Goal: Use online tool/utility: Utilize a website feature to perform a specific function

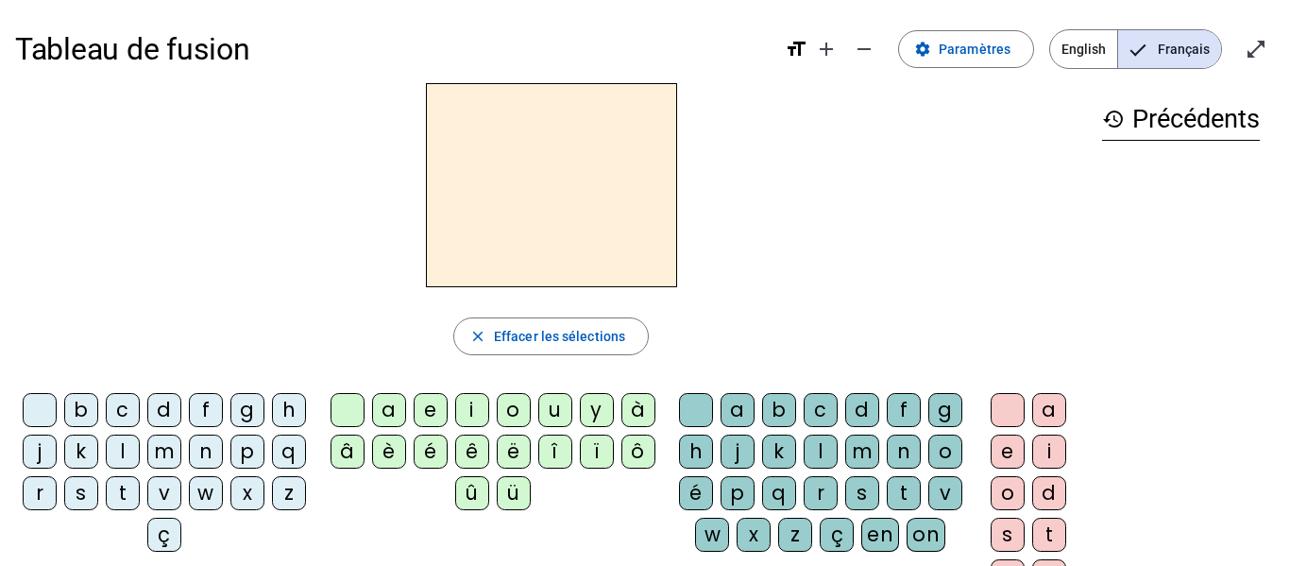
click at [98, 402] on div "b" at bounding box center [81, 410] width 34 height 34
click at [508, 407] on div "o" at bounding box center [514, 410] width 34 height 34
click at [838, 454] on div "l" at bounding box center [821, 451] width 34 height 34
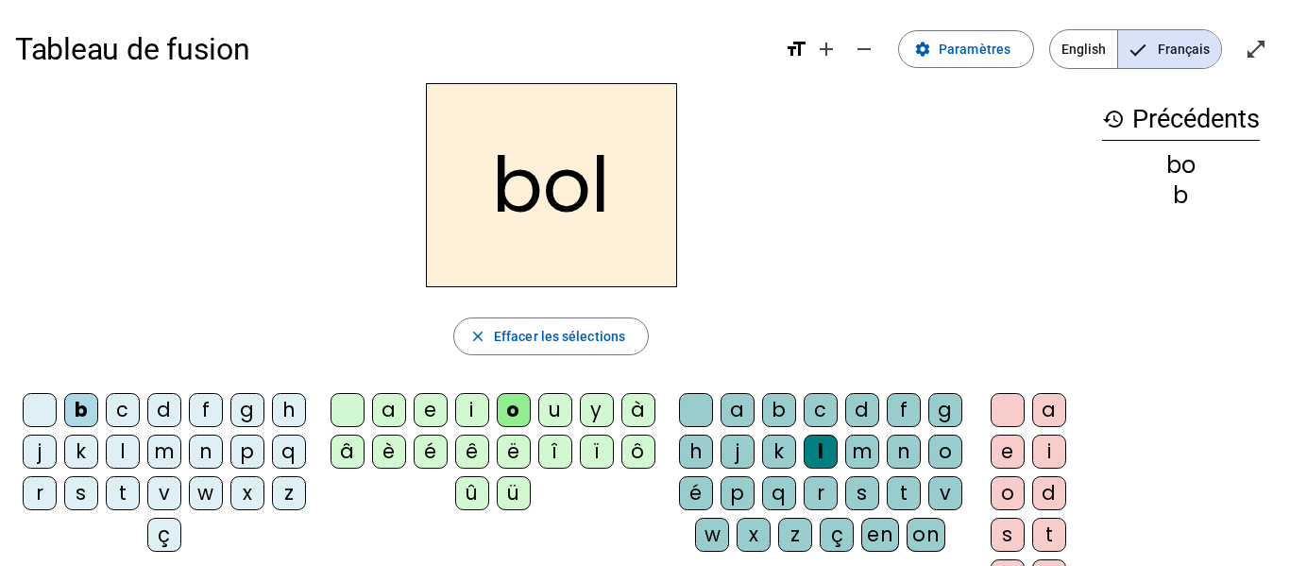
click at [98, 483] on div "s" at bounding box center [81, 493] width 34 height 34
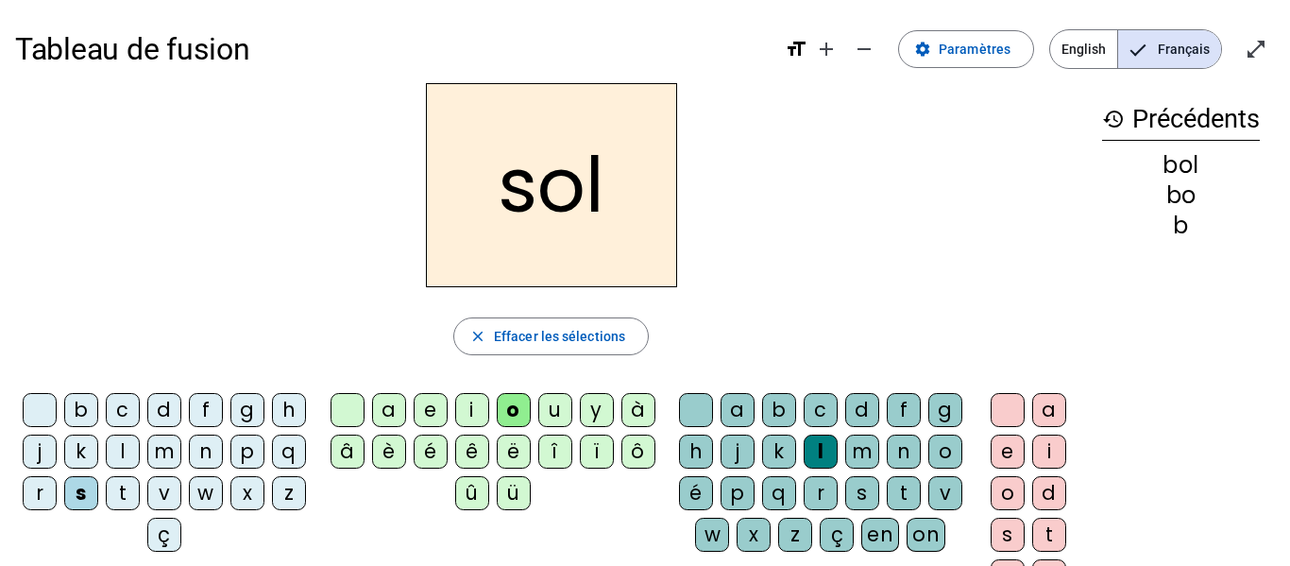
click at [468, 412] on div "i" at bounding box center [472, 410] width 34 height 34
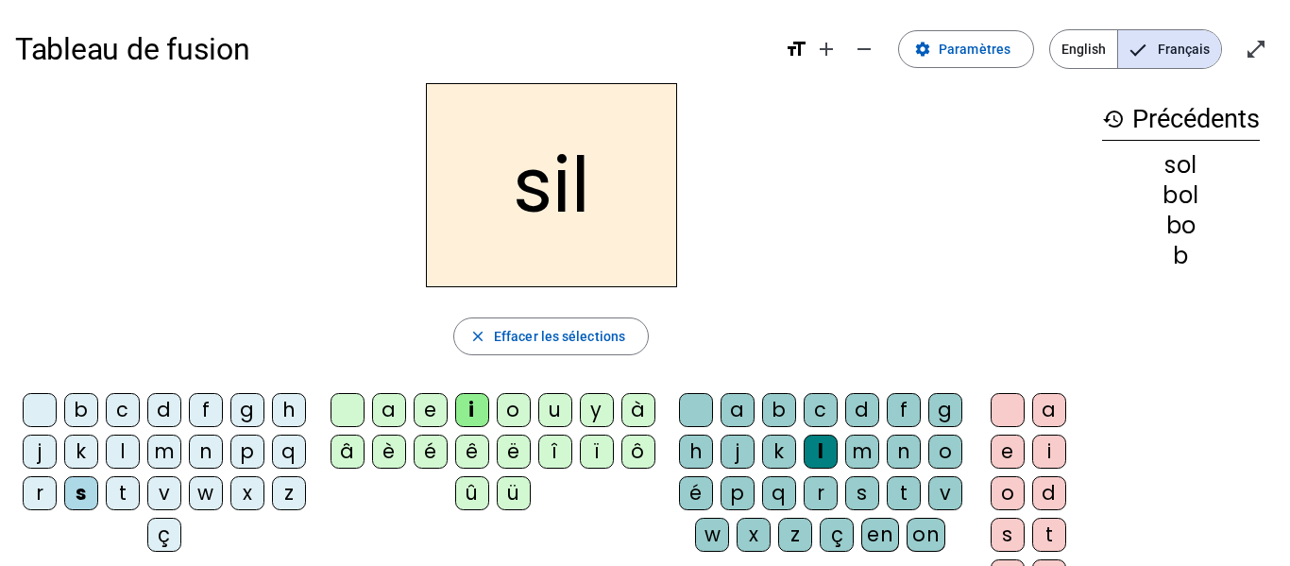
click at [713, 411] on div at bounding box center [696, 410] width 34 height 34
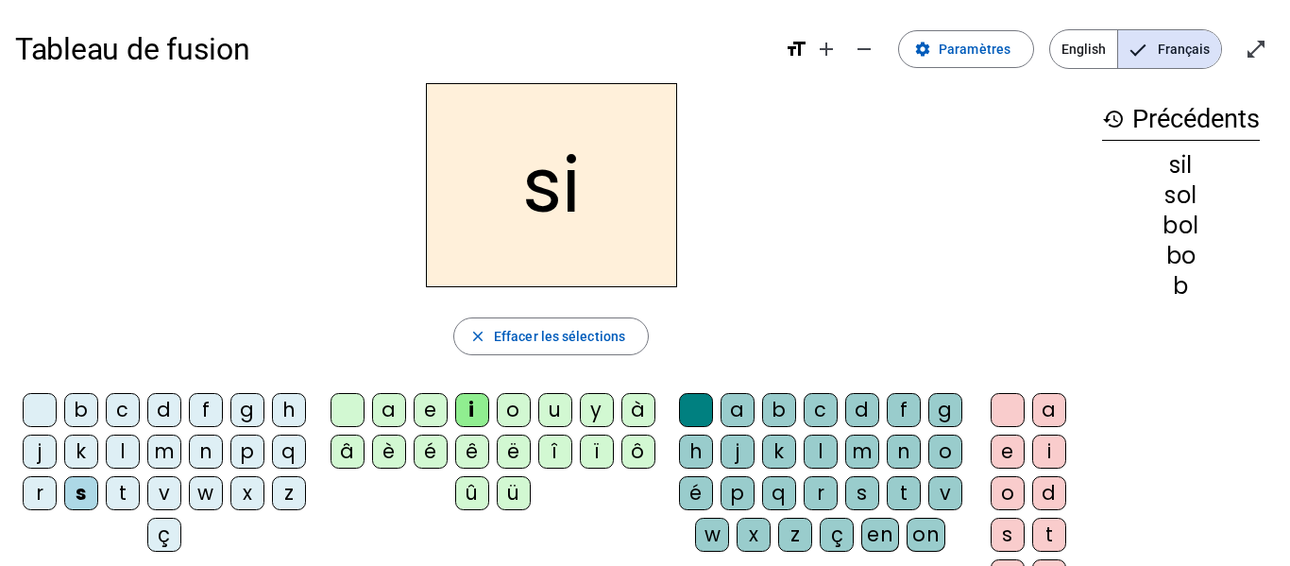
click at [223, 450] on div "n" at bounding box center [206, 451] width 34 height 34
click at [433, 411] on div "e" at bounding box center [431, 410] width 34 height 34
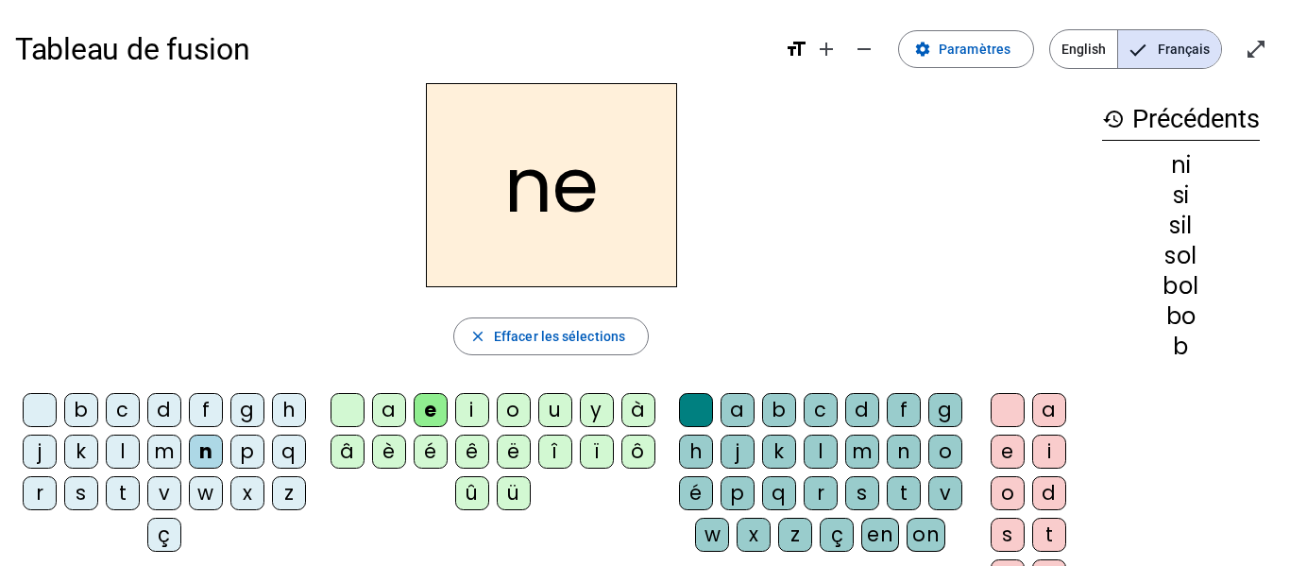
click at [140, 445] on div "l" at bounding box center [123, 451] width 34 height 34
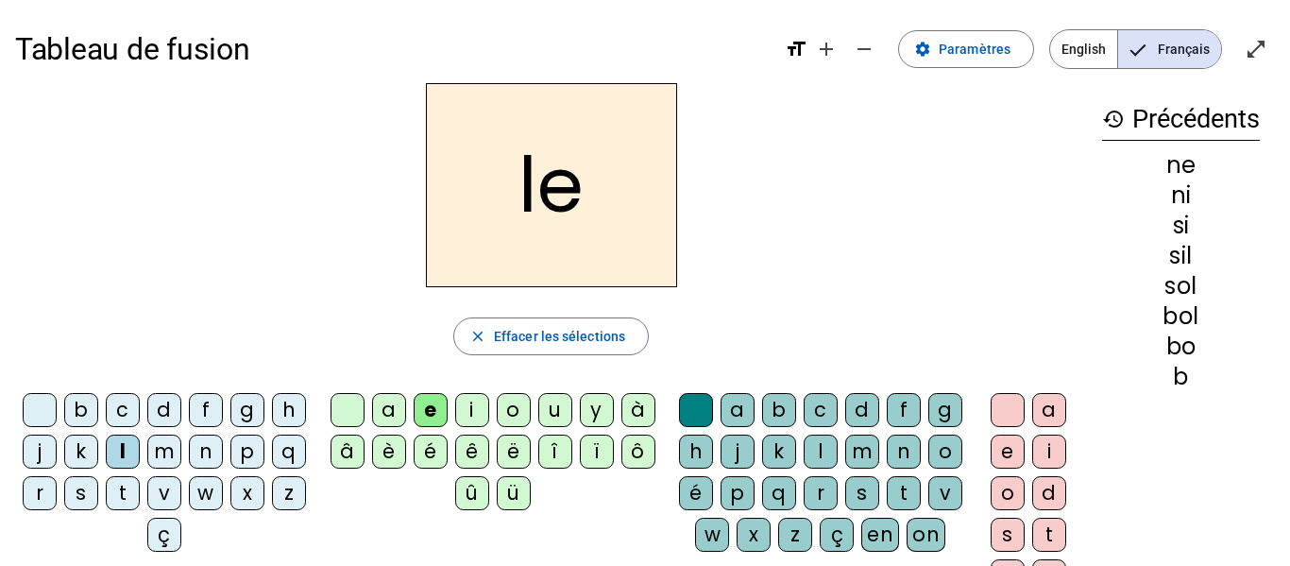
click at [395, 411] on div "a" at bounding box center [389, 410] width 34 height 34
click at [181, 493] on div "v" at bounding box center [164, 493] width 34 height 34
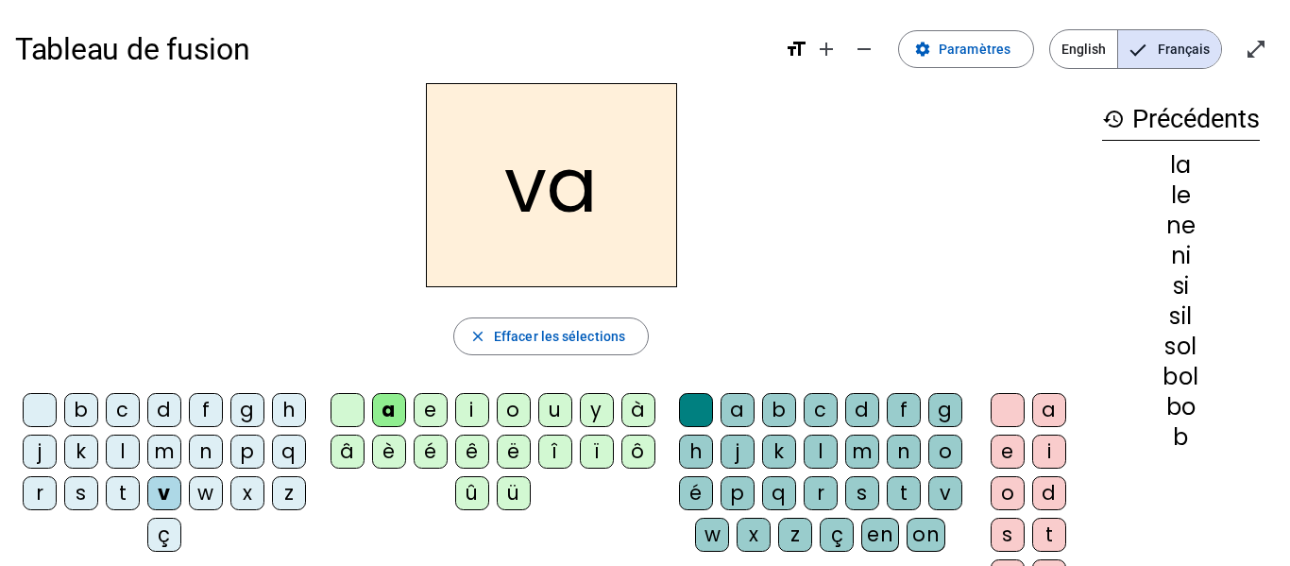
click at [140, 487] on div "t" at bounding box center [123, 493] width 34 height 34
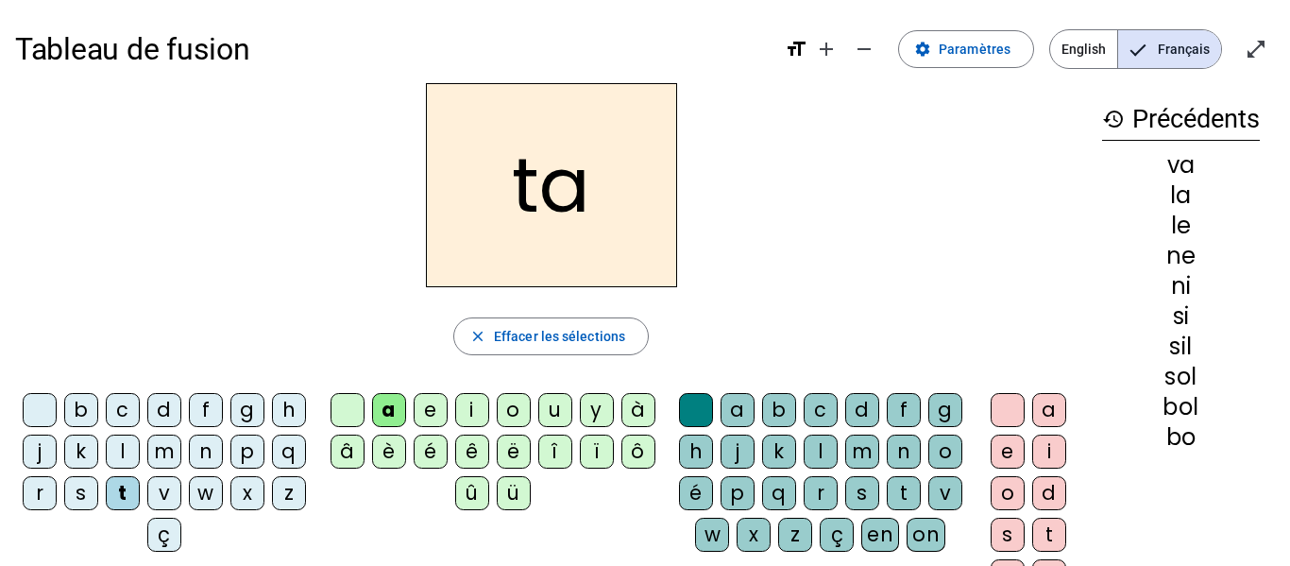
click at [434, 406] on div "e" at bounding box center [431, 410] width 34 height 34
click at [181, 407] on div "d" at bounding box center [164, 410] width 34 height 34
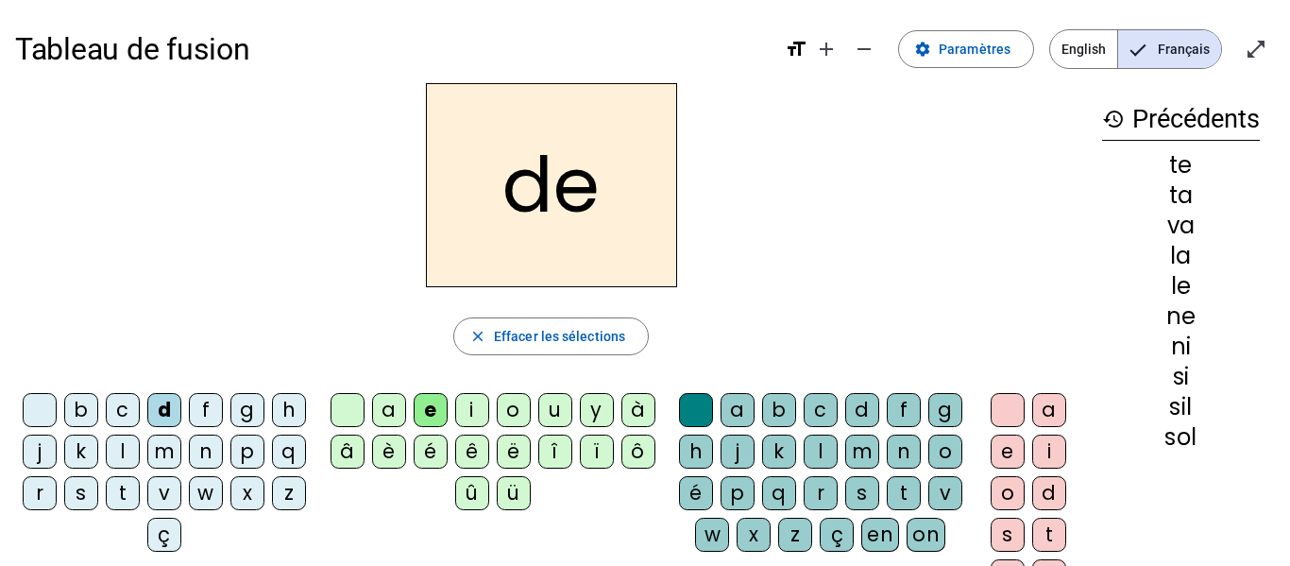
click at [181, 458] on div "m" at bounding box center [164, 451] width 34 height 34
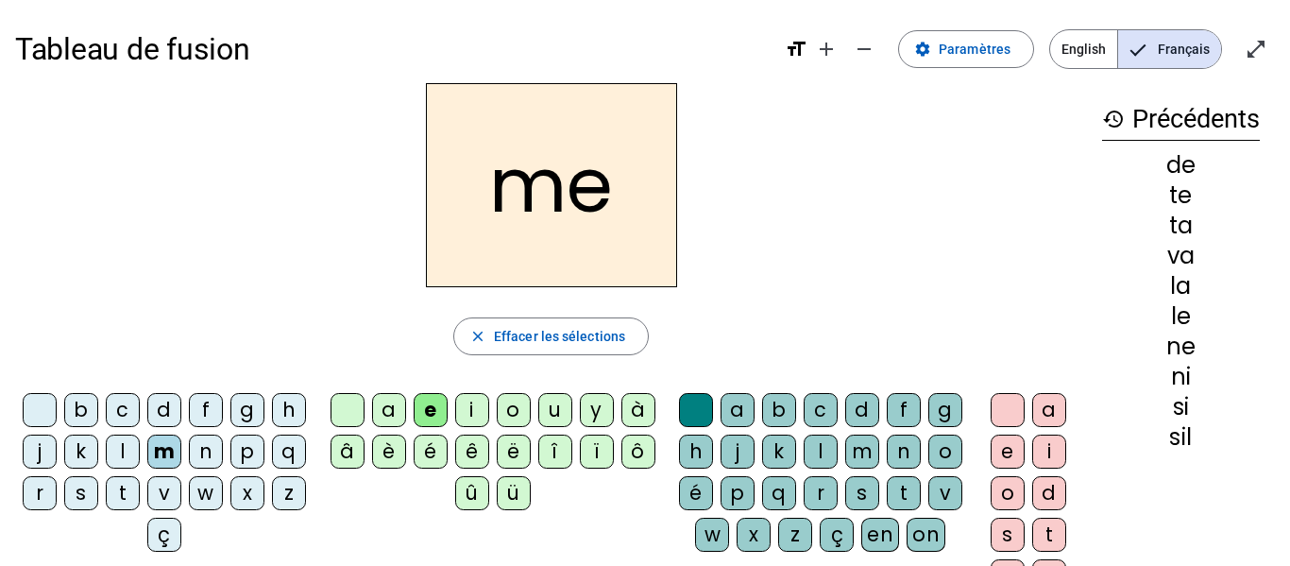
click at [399, 411] on div "a" at bounding box center [389, 410] width 34 height 34
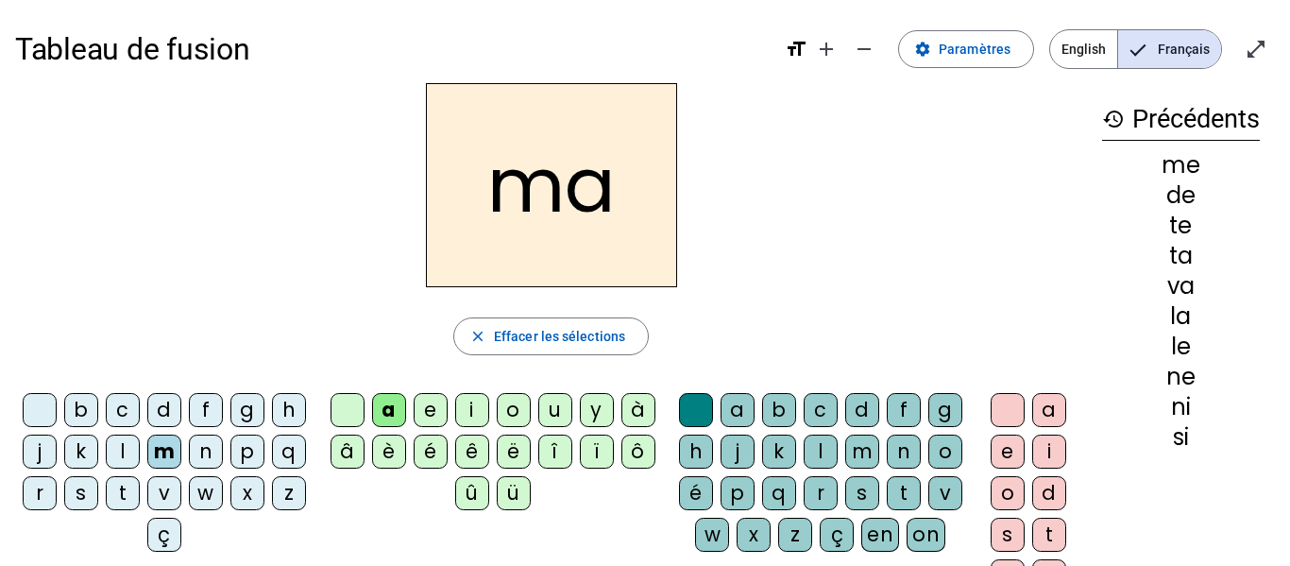
click at [838, 449] on div "l" at bounding box center [821, 451] width 34 height 34
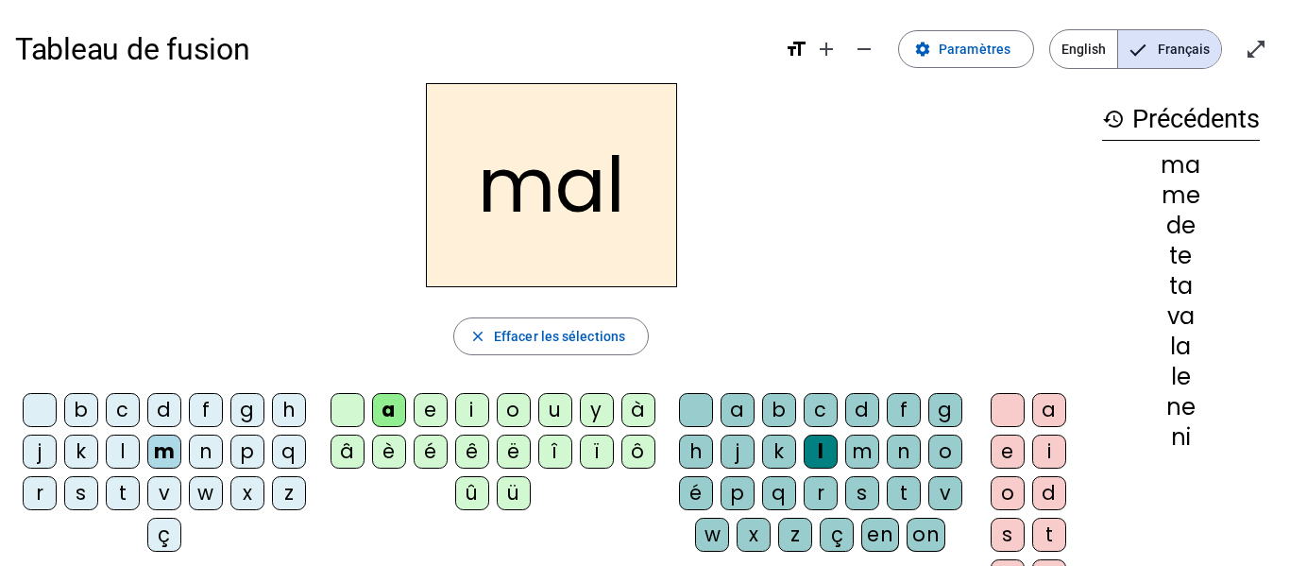
click at [98, 404] on div "b" at bounding box center [81, 410] width 34 height 34
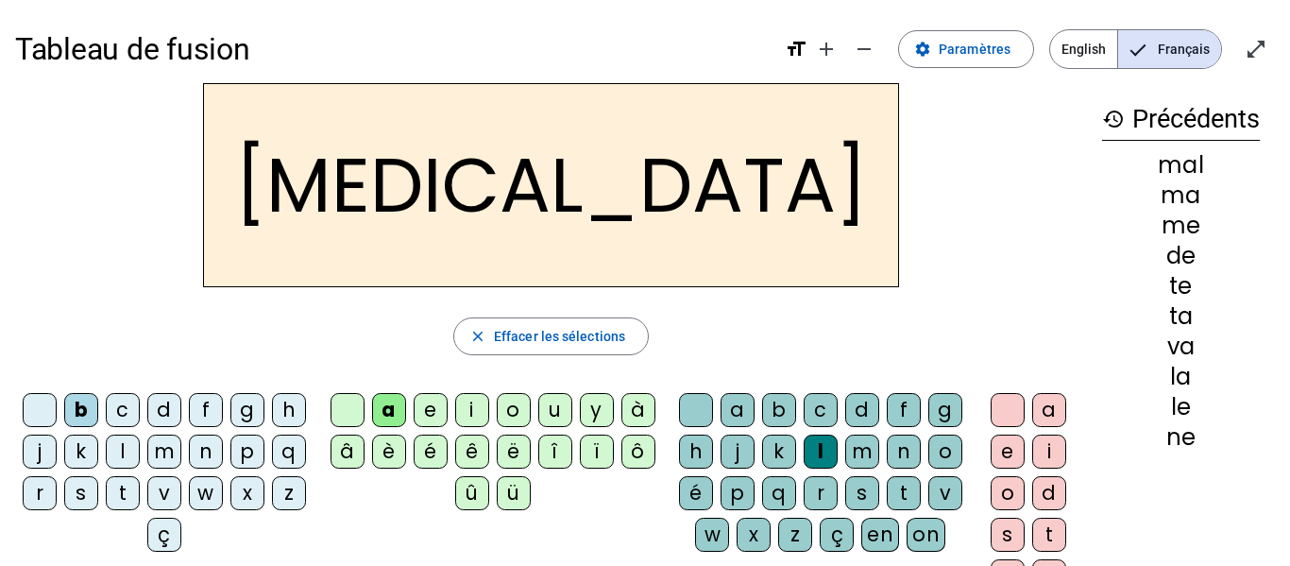
click at [838, 409] on div "c" at bounding box center [821, 410] width 34 height 34
